Goal: Information Seeking & Learning: Learn about a topic

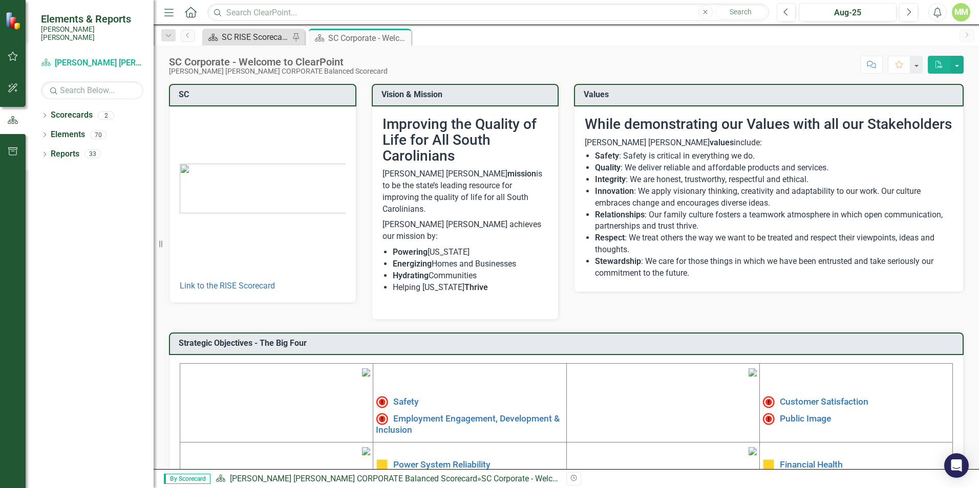
click at [244, 38] on div "SC RISE Scorecard - Welcome to ClearPoint" at bounding box center [256, 37] width 68 height 13
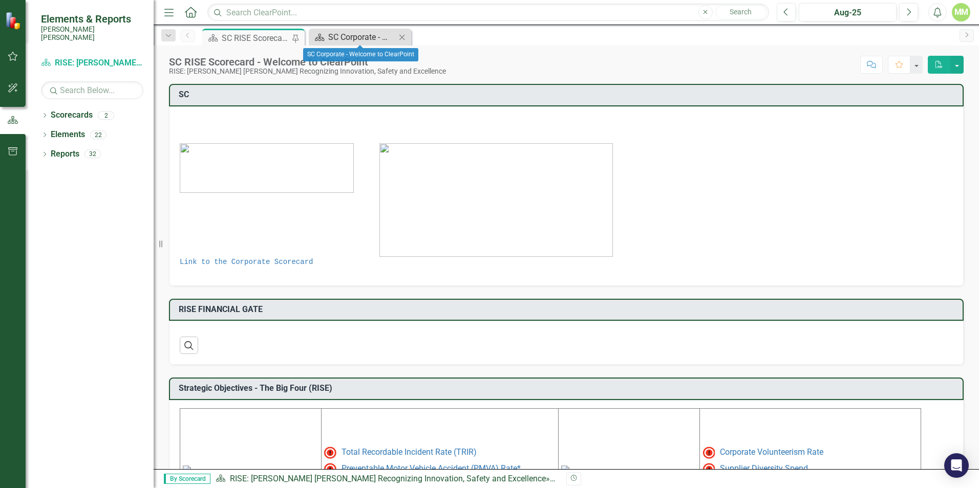
click at [345, 41] on div "SC Corporate - Welcome to ClearPoint" at bounding box center [362, 37] width 68 height 13
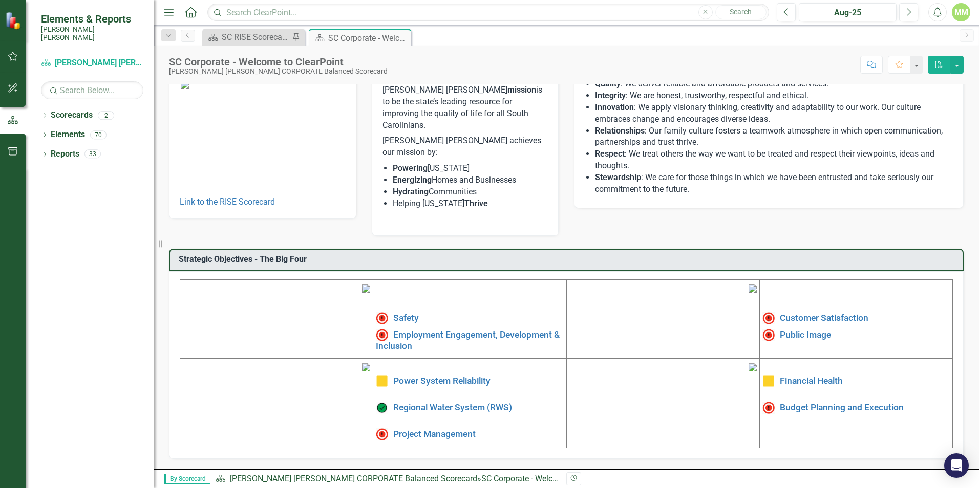
scroll to position [154, 0]
click at [822, 376] on link "Financial Health" at bounding box center [811, 381] width 63 height 10
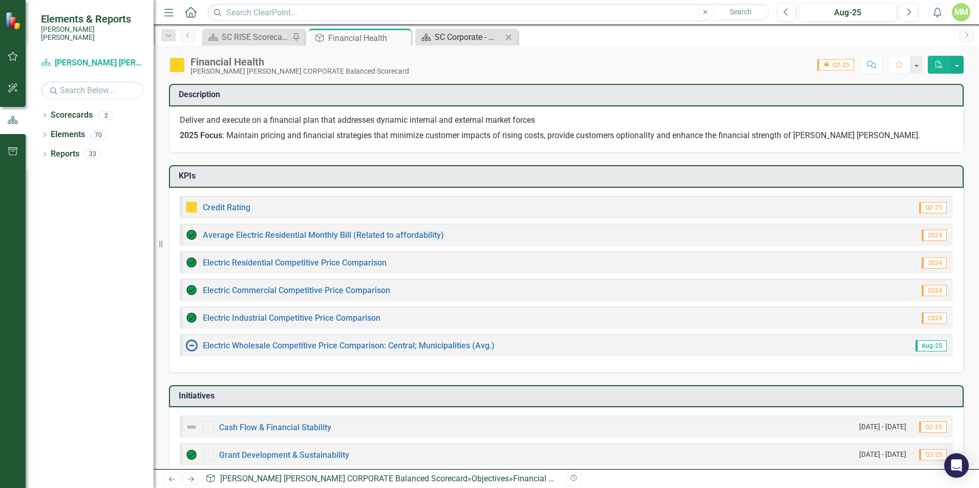
click at [462, 42] on div "SC Corporate - Welcome to ClearPoint" at bounding box center [469, 37] width 68 height 13
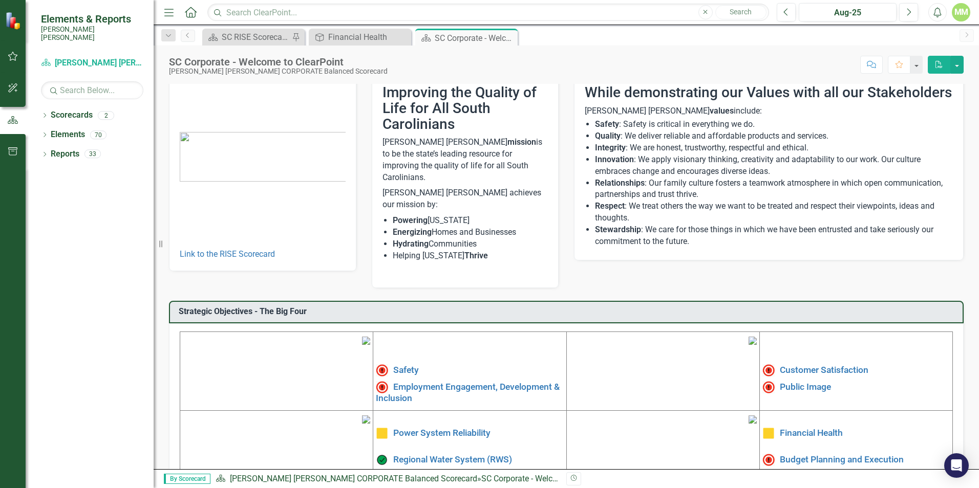
scroll to position [154, 0]
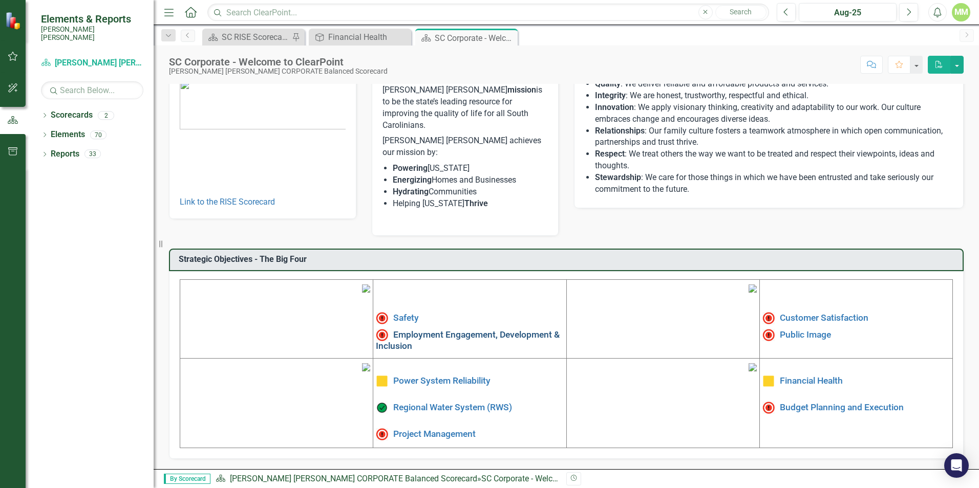
click at [409, 329] on link "Employment Engagement, Development & Inclusion" at bounding box center [468, 340] width 184 height 22
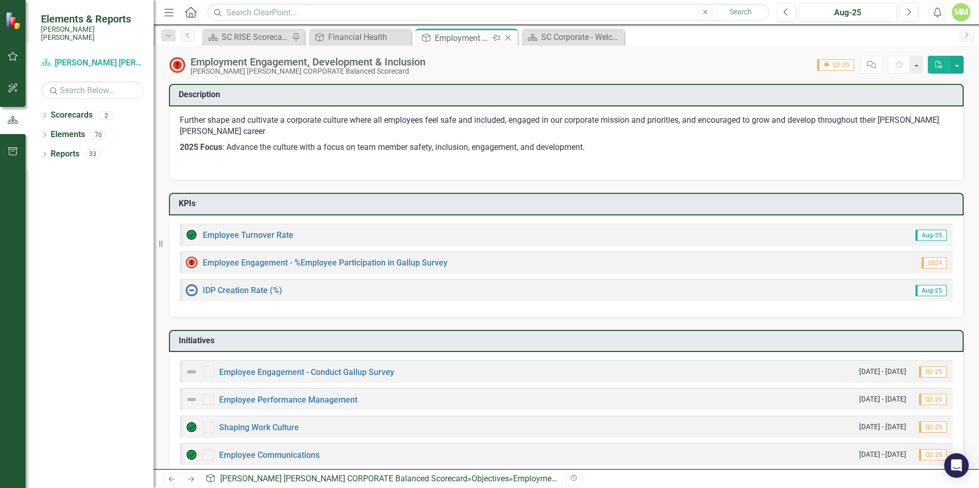
click at [508, 35] on icon "Close" at bounding box center [508, 38] width 10 height 8
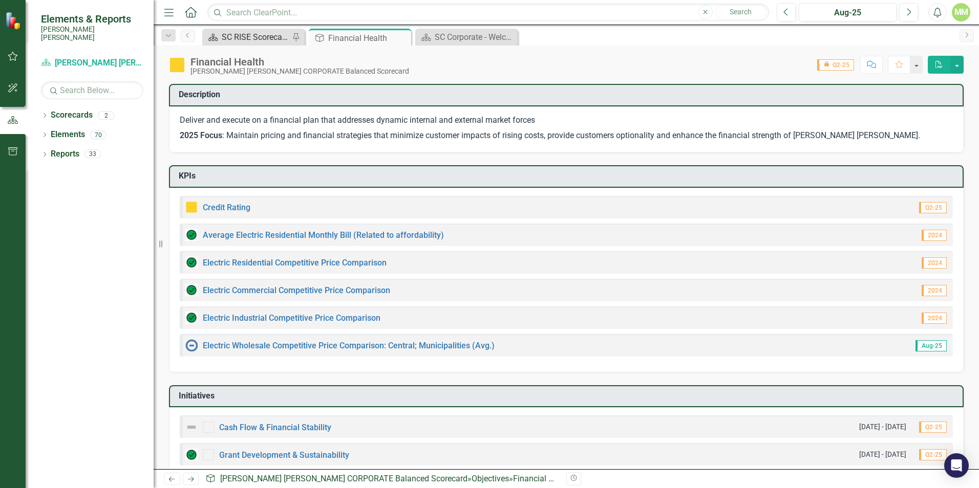
click at [282, 37] on div "SC RISE Scorecard - Welcome to ClearPoint" at bounding box center [256, 37] width 68 height 13
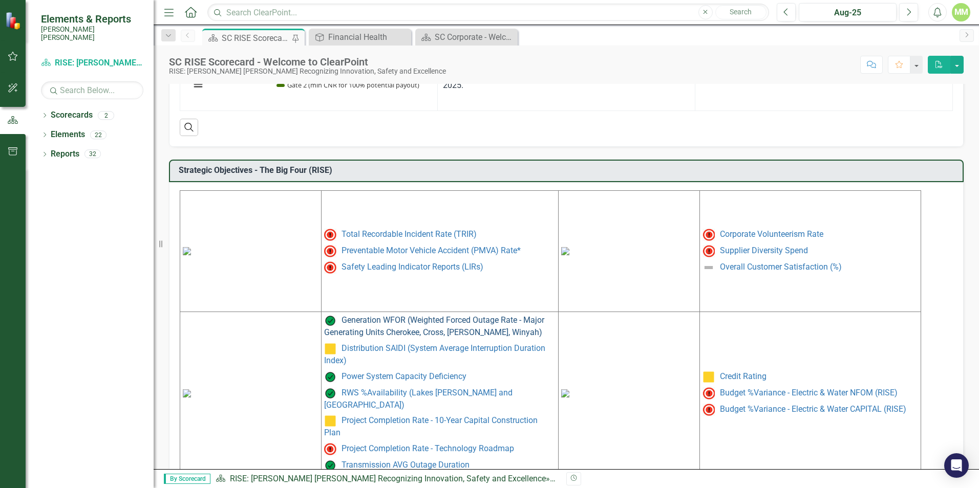
scroll to position [403, 0]
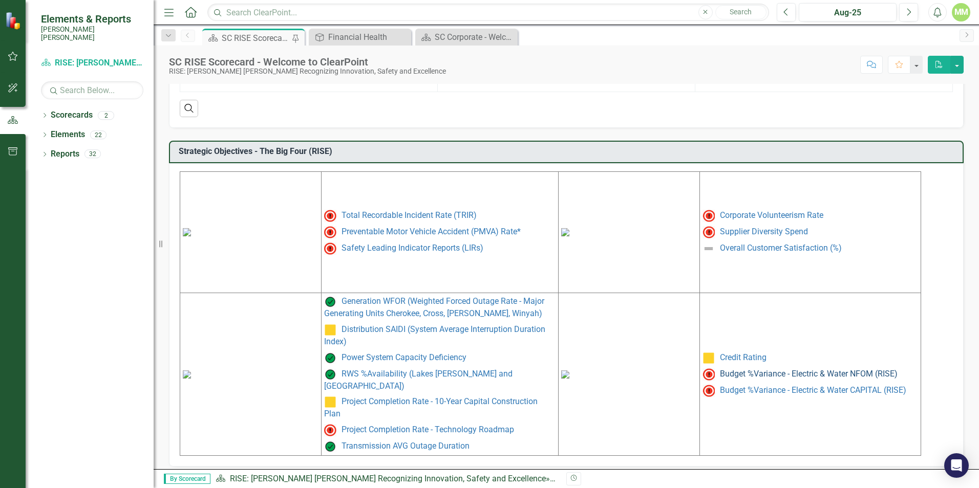
click at [780, 371] on link "Budget %Variance - Electric & Water NFOM (RISE)" at bounding box center [809, 374] width 178 height 10
